Goal: Task Accomplishment & Management: Use online tool/utility

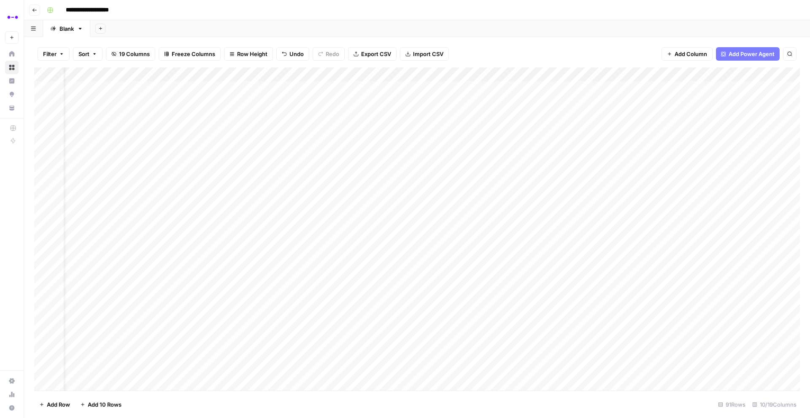
scroll to position [0, 43]
click at [646, 99] on div "Add Column" at bounding box center [416, 228] width 765 height 323
click at [667, 102] on div "Add Column" at bounding box center [416, 228] width 765 height 323
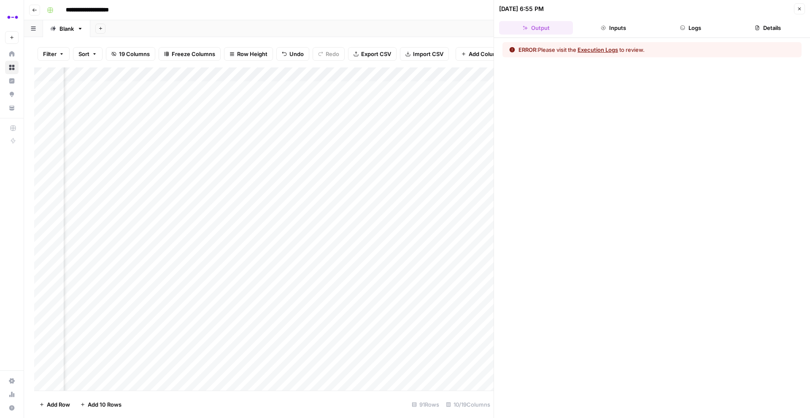
click at [591, 47] on button "Execution Logs" at bounding box center [597, 50] width 40 height 8
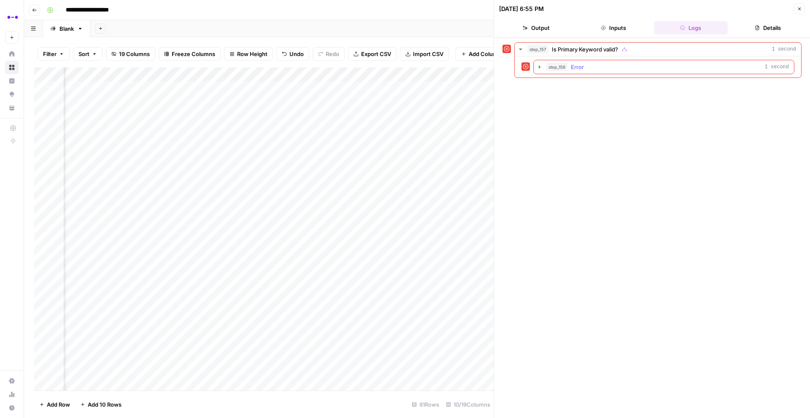
click at [535, 67] on button "step_158 Error 1 second" at bounding box center [663, 66] width 260 height 13
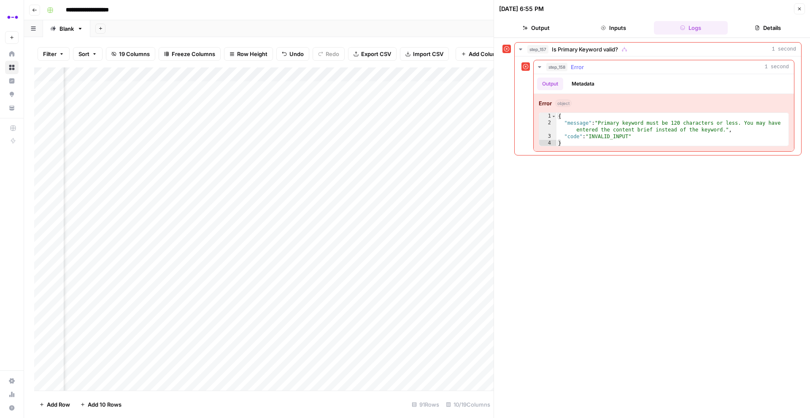
type textarea "**********"
click at [613, 136] on div "{ "message" : "Primary keyword must be 120 characters or less. You may have ent…" at bounding box center [672, 136] width 232 height 47
click at [395, 104] on div "Add Column" at bounding box center [263, 228] width 459 height 323
click at [452, 73] on div "Add Column" at bounding box center [263, 228] width 459 height 323
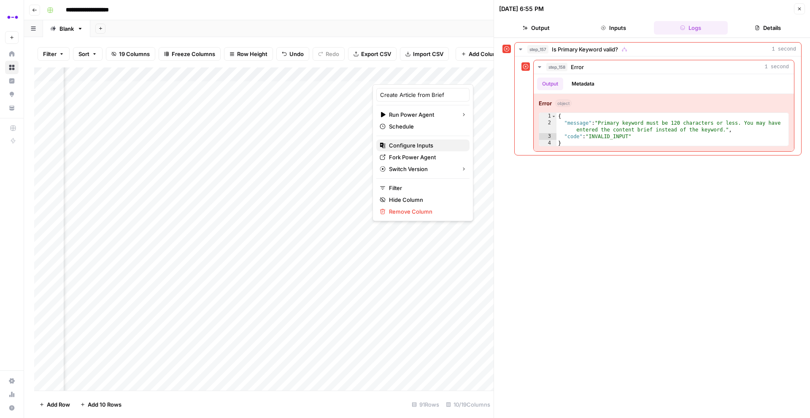
click at [419, 144] on span "Configure Inputs" at bounding box center [426, 145] width 74 height 8
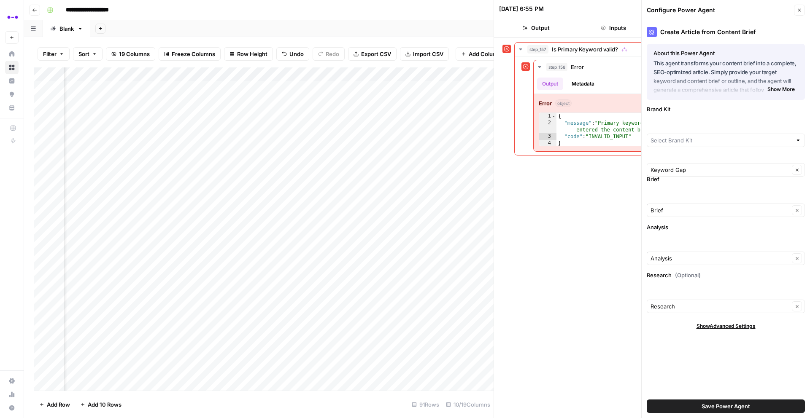
type input "Abacum"
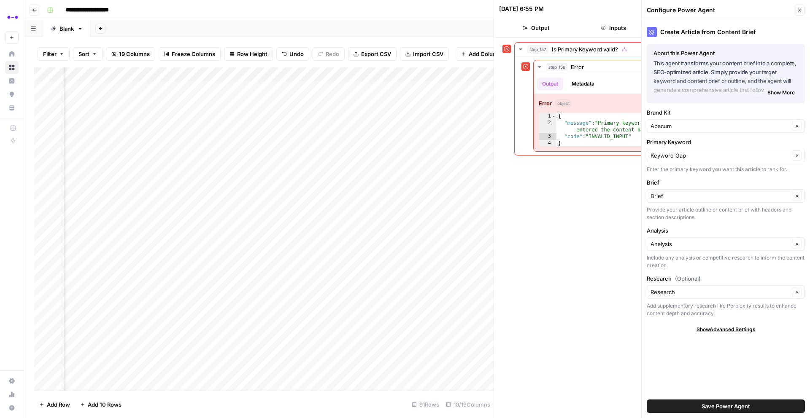
click at [661, 161] on div "Keyword Gap Clear" at bounding box center [725, 155] width 158 height 13
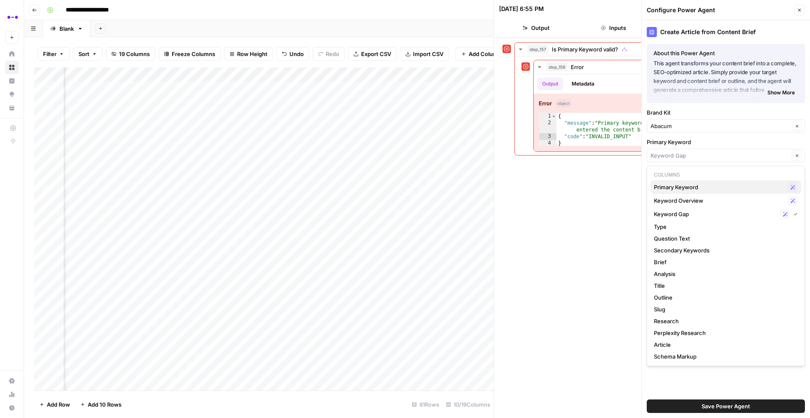
click at [673, 185] on span "Primary Keyword" at bounding box center [719, 187] width 130 height 8
type input "Primary Keyword"
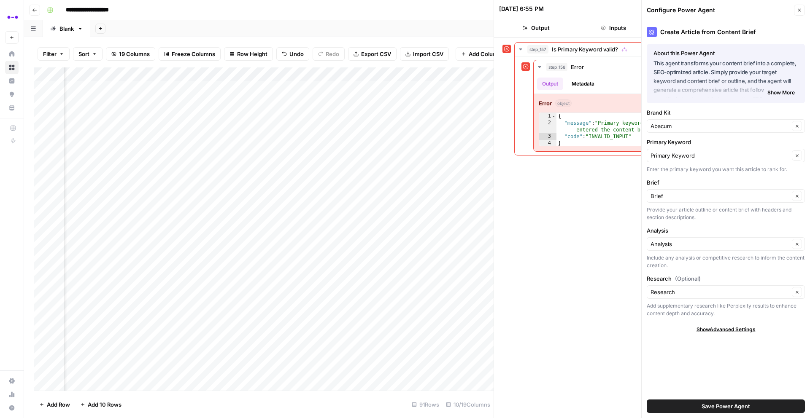
scroll to position [0, 312]
click at [282, 101] on div "Add Column" at bounding box center [263, 228] width 459 height 323
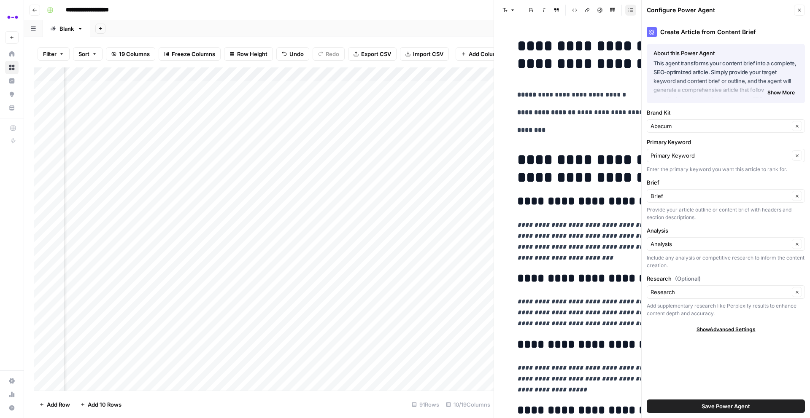
scroll to position [0, 304]
click at [798, 12] on icon "button" at bounding box center [799, 10] width 5 height 5
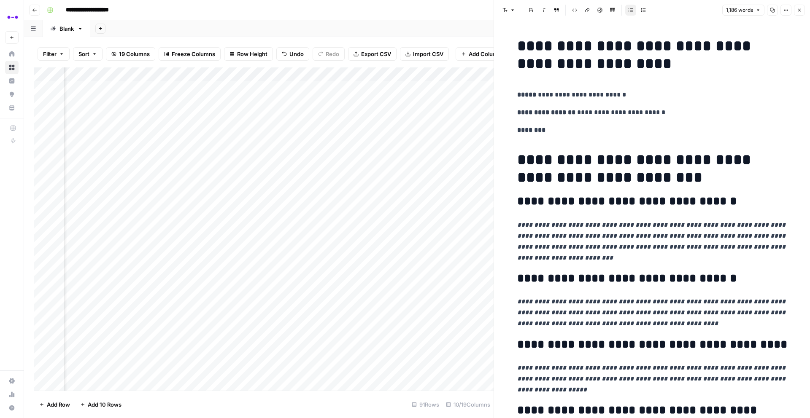
click at [802, 11] on button "Close" at bounding box center [799, 10] width 11 height 11
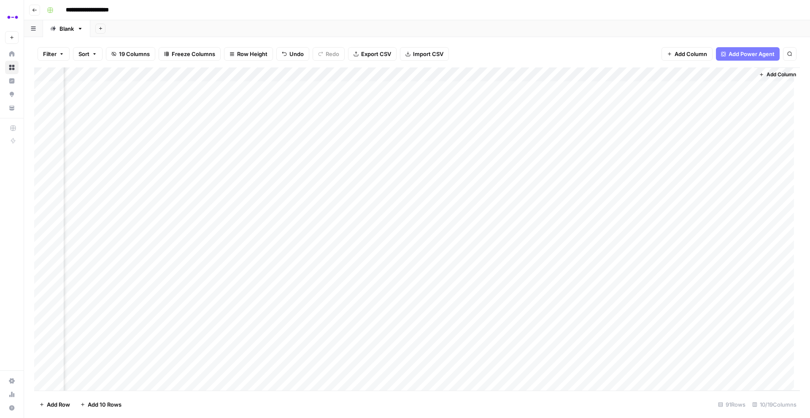
scroll to position [0, 206]
click at [517, 102] on div "Add Column" at bounding box center [416, 228] width 765 height 323
click at [503, 104] on div "Add Column" at bounding box center [416, 228] width 765 height 323
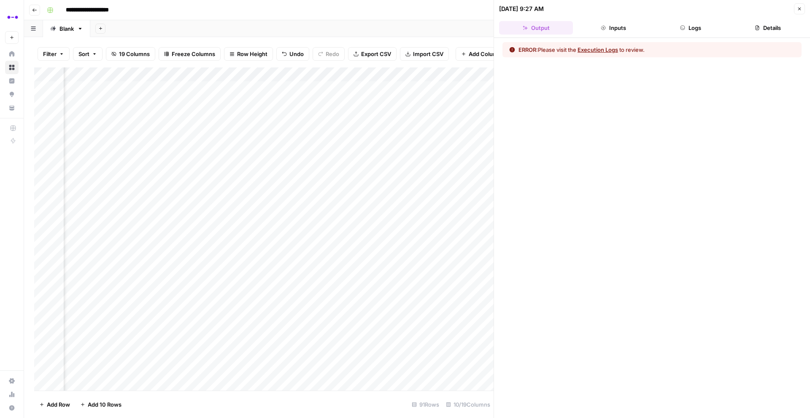
click at [595, 50] on button "Execution Logs" at bounding box center [597, 50] width 40 height 8
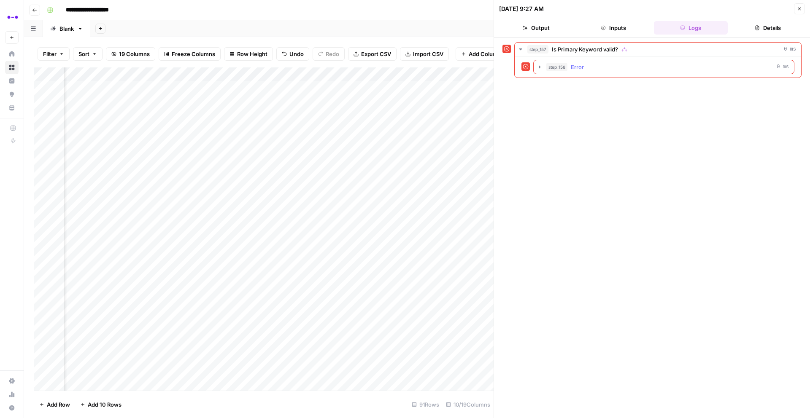
click at [539, 66] on icon "button" at bounding box center [539, 66] width 2 height 3
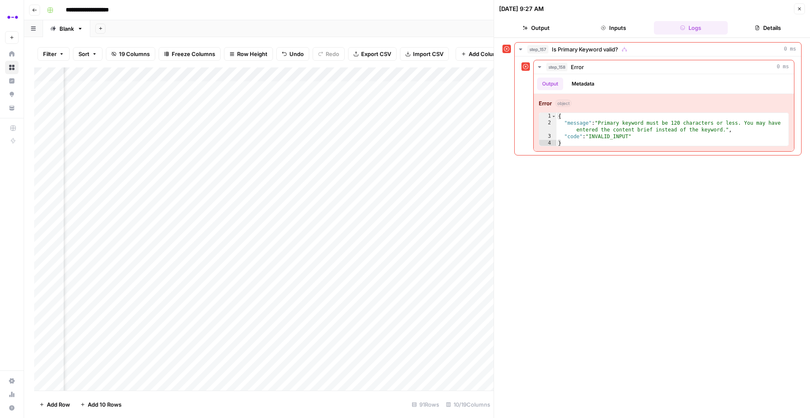
click at [806, 8] on header "[DATE] 9:27 AM Close Output Inputs Logs Details" at bounding box center [652, 19] width 316 height 38
click at [799, 8] on icon "button" at bounding box center [799, 8] width 5 height 5
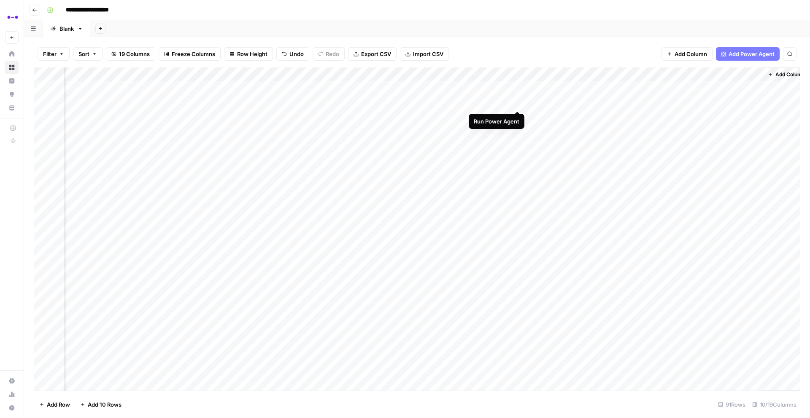
click at [518, 101] on div "Add Column" at bounding box center [416, 228] width 765 height 323
click at [494, 73] on div "Add Column" at bounding box center [416, 228] width 765 height 323
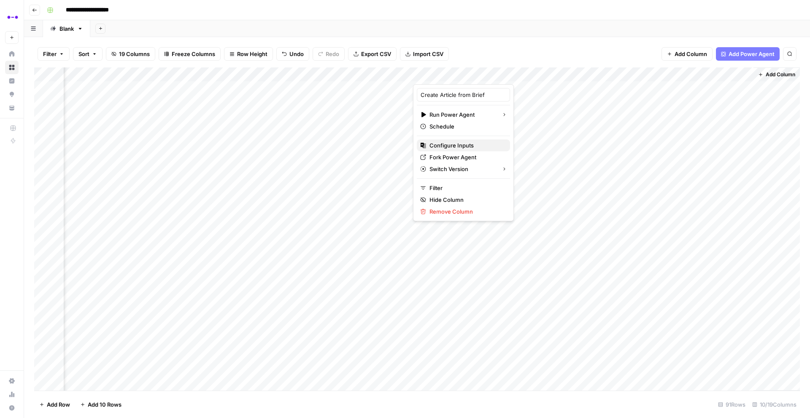
click at [463, 141] on span "Configure Inputs" at bounding box center [466, 145] width 74 height 8
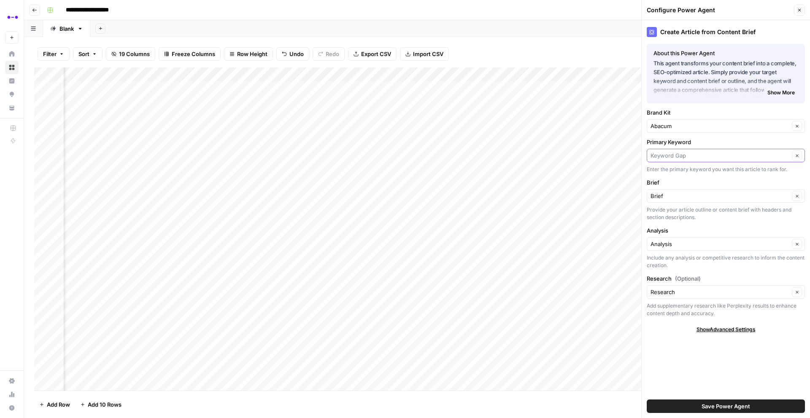
click at [675, 159] on input "Primary Keyword" at bounding box center [719, 155] width 139 height 8
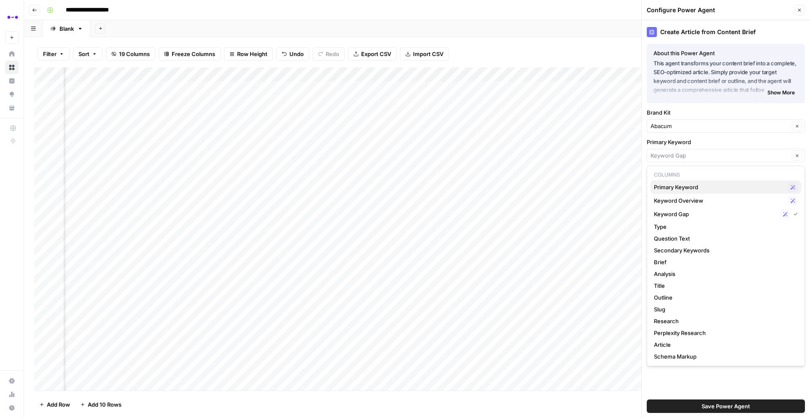
click at [679, 187] on span "Primary Keyword" at bounding box center [719, 187] width 130 height 8
type input "Primary Keyword"
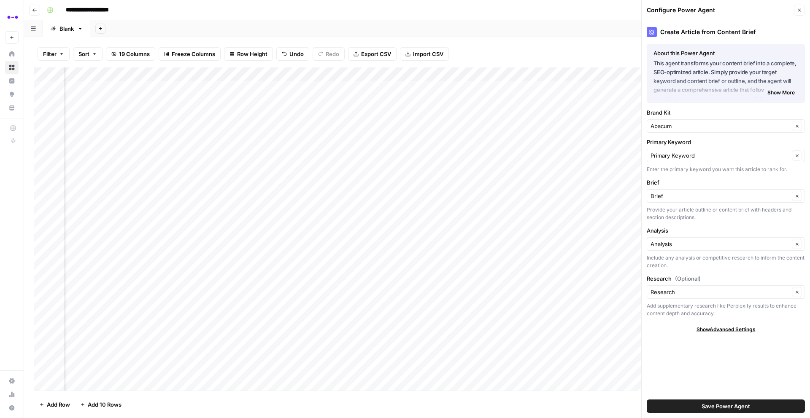
click at [730, 405] on span "Save Power Agent" at bounding box center [725, 406] width 48 height 8
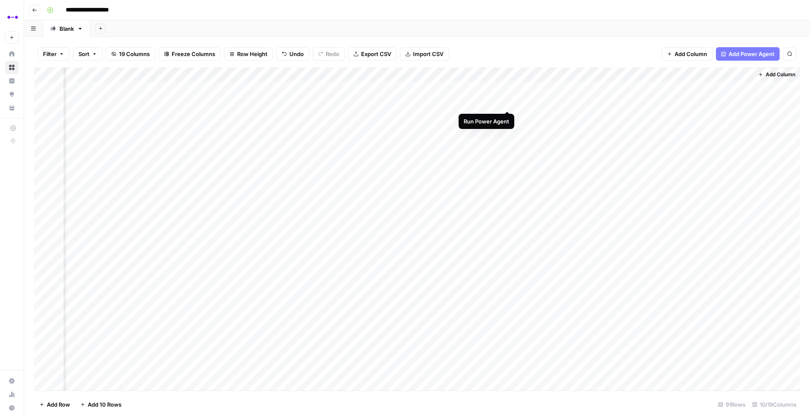
click at [506, 102] on div "Add Column" at bounding box center [416, 228] width 765 height 323
